Goal: Task Accomplishment & Management: Use online tool/utility

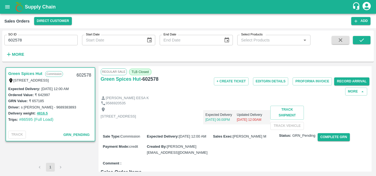
click at [239, 130] on div "Shop no 74, MADURAI MATTUTHAVANI FRUIT MARKET, Madurai, Madurai, Tamil Nadu, 62…" at bounding box center [235, 118] width 269 height 24
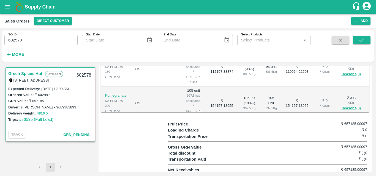
scroll to position [195, 0]
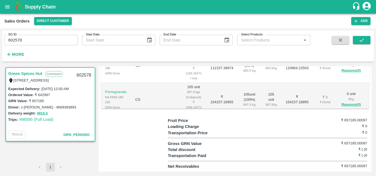
click at [206, 83] on td "₹ 112157.38874" at bounding box center [222, 66] width 32 height 34
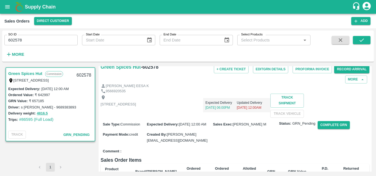
scroll to position [0, 0]
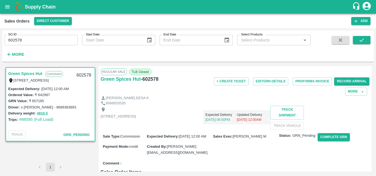
click at [270, 124] on div "Expected Delivery 24 Aug, 06:00PM Updated Delivery 25 Aug, 12:00AM" at bounding box center [203, 115] width 134 height 19
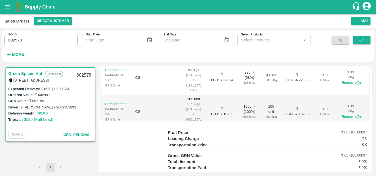
scroll to position [165, 0]
click at [281, 124] on td "₹ 154157.18955" at bounding box center [297, 112] width 32 height 34
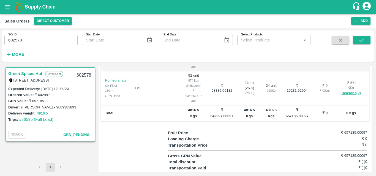
scroll to position [195, 0]
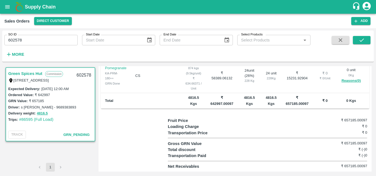
click at [365, 107] on td "0 Kgs" at bounding box center [378, 101] width 26 height 16
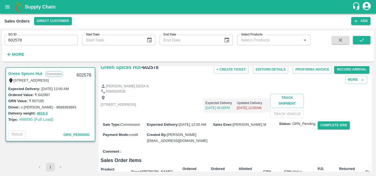
scroll to position [10, 0]
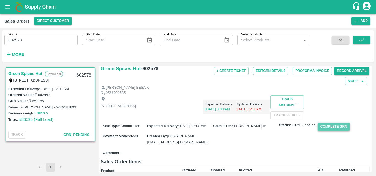
click at [330, 131] on button "Complete GRN" at bounding box center [333, 127] width 32 height 8
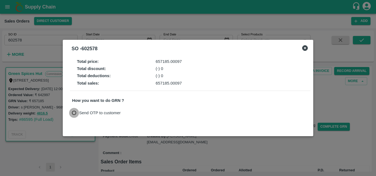
click at [75, 111] on input "Send OTP to customer" at bounding box center [74, 113] width 10 height 10
radio input "true"
click at [137, 113] on button "Send OTP" at bounding box center [136, 113] width 23 height 8
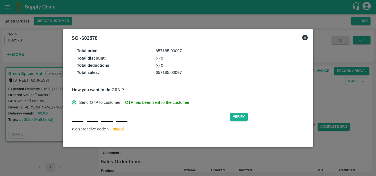
click at [81, 120] on input "text" at bounding box center [77, 117] width 11 height 10
type input "X"
type input "F"
type input "B"
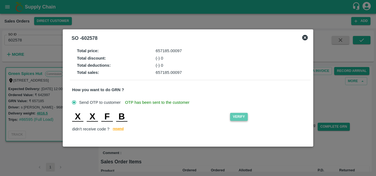
click at [238, 117] on button "Verify" at bounding box center [239, 117] width 18 height 8
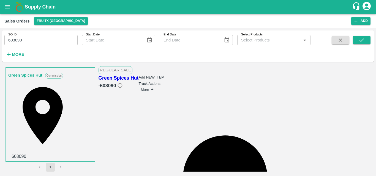
click at [164, 79] on div "Add NEW ITEM Truck Actions More" at bounding box center [151, 83] width 26 height 19
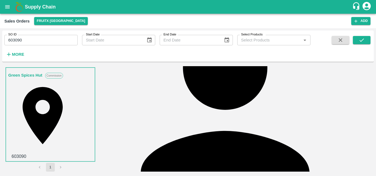
scroll to position [121, 0]
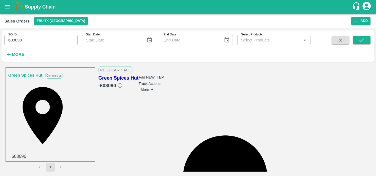
scroll to position [11, 0]
